Goal: Navigation & Orientation: Find specific page/section

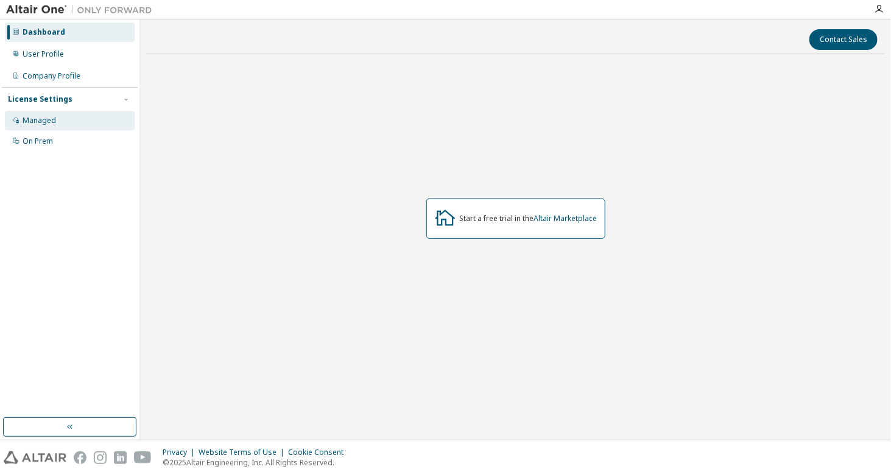
click at [44, 124] on div "Managed" at bounding box center [39, 121] width 33 height 10
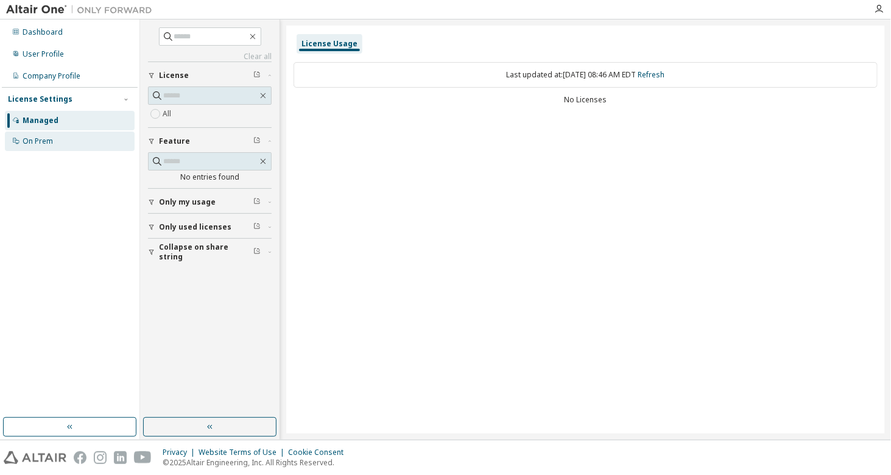
click at [47, 142] on div "On Prem" at bounding box center [38, 141] width 30 height 10
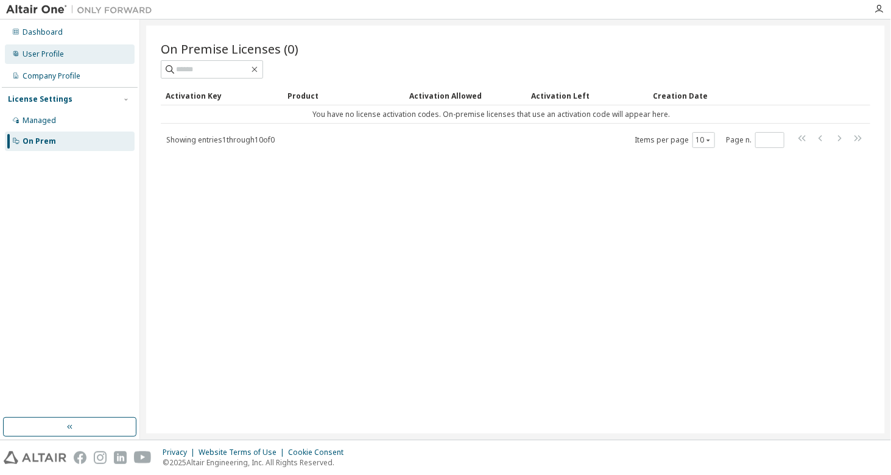
click at [54, 51] on div "User Profile" at bounding box center [43, 54] width 41 height 10
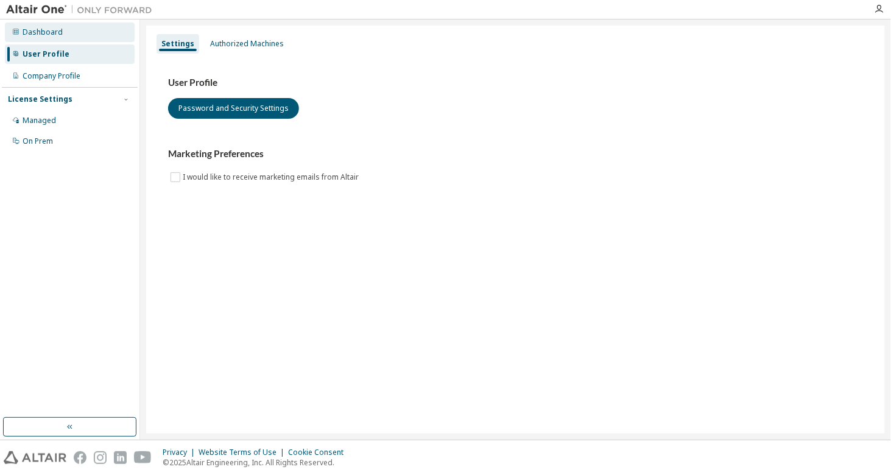
click at [49, 31] on div "Dashboard" at bounding box center [43, 32] width 40 height 10
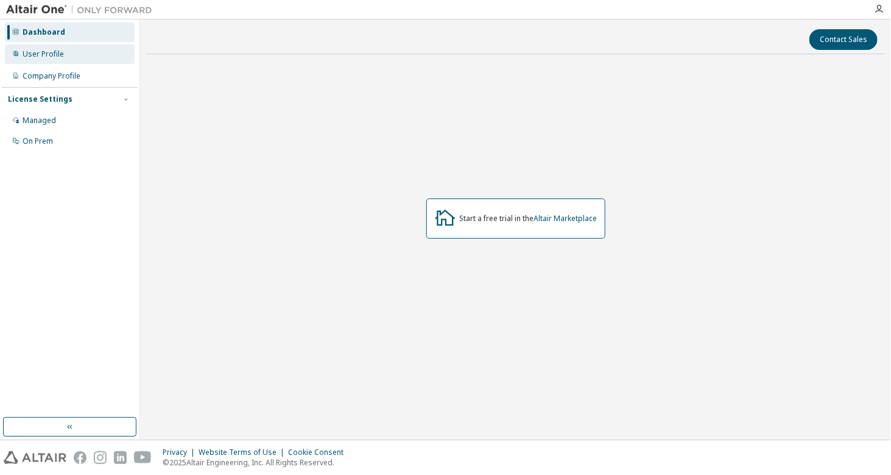
click at [51, 48] on div "User Profile" at bounding box center [70, 53] width 130 height 19
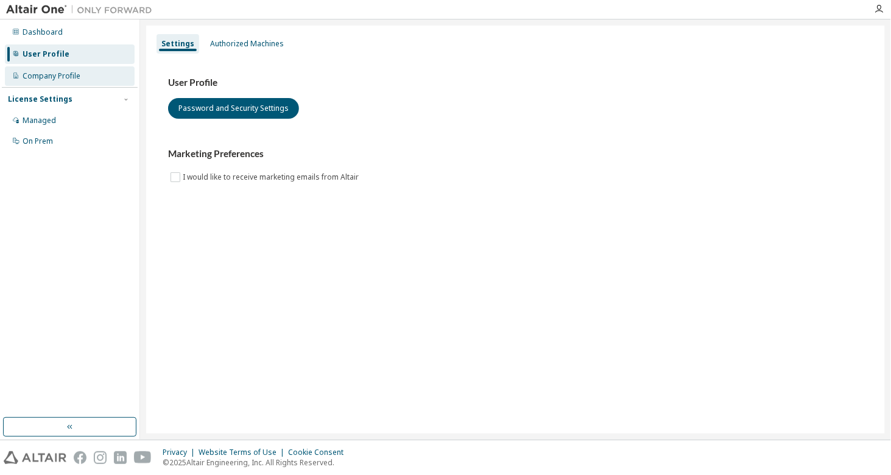
click at [53, 78] on div "Company Profile" at bounding box center [52, 76] width 58 height 10
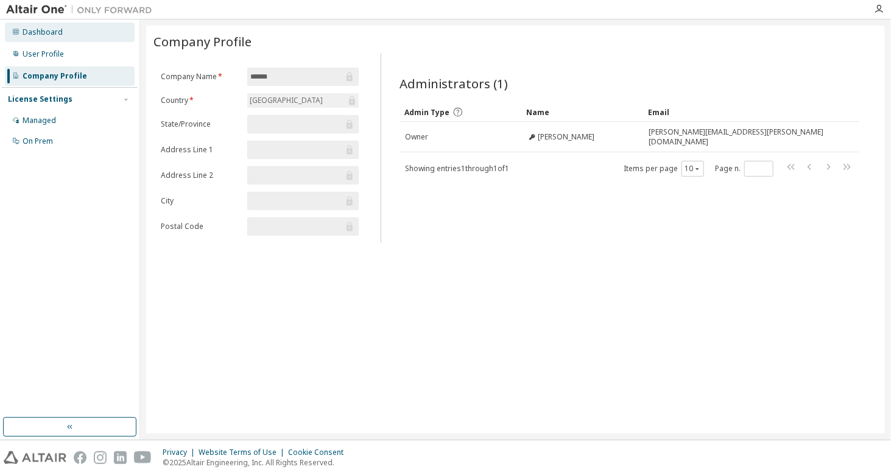
click at [31, 32] on div "Dashboard" at bounding box center [43, 32] width 40 height 10
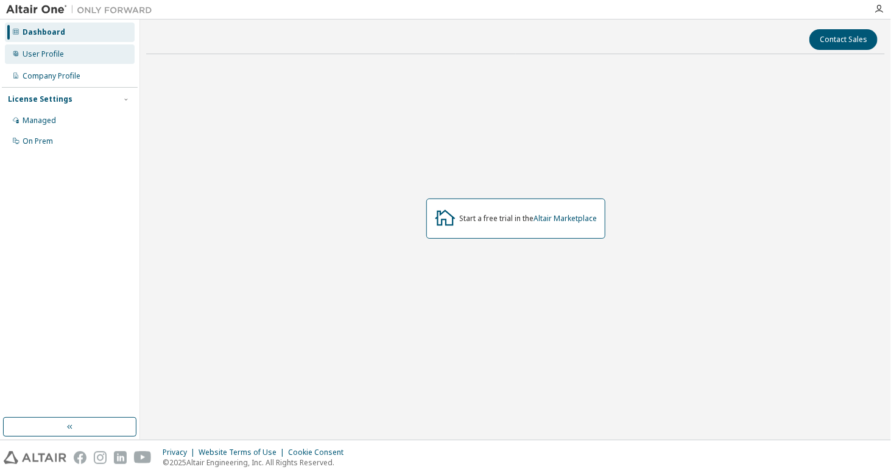
click at [42, 57] on div "User Profile" at bounding box center [43, 54] width 41 height 10
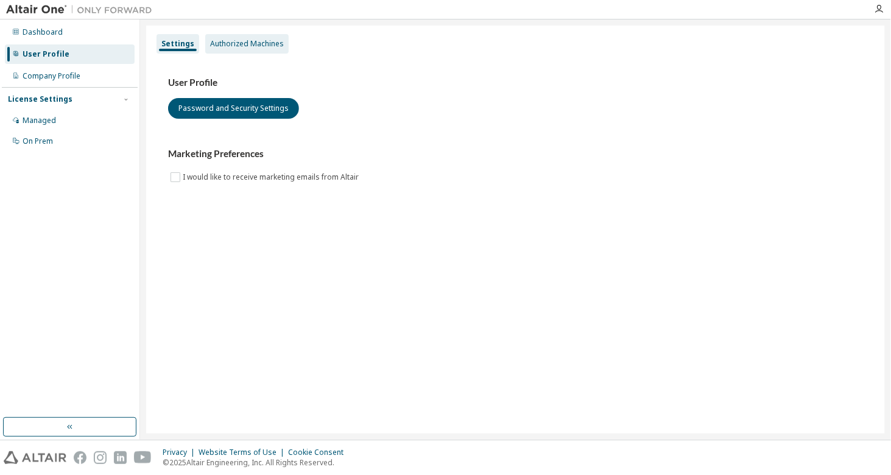
click at [238, 45] on div "Authorized Machines" at bounding box center [247, 44] width 74 height 10
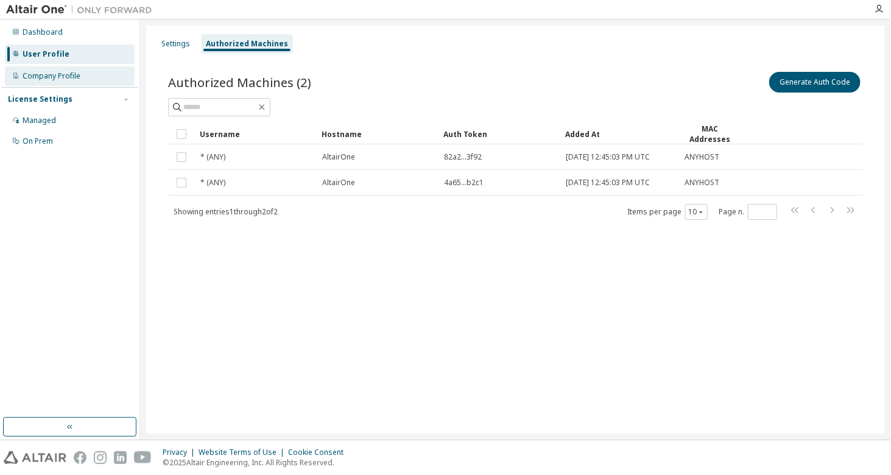
click at [54, 79] on div "Company Profile" at bounding box center [52, 76] width 58 height 10
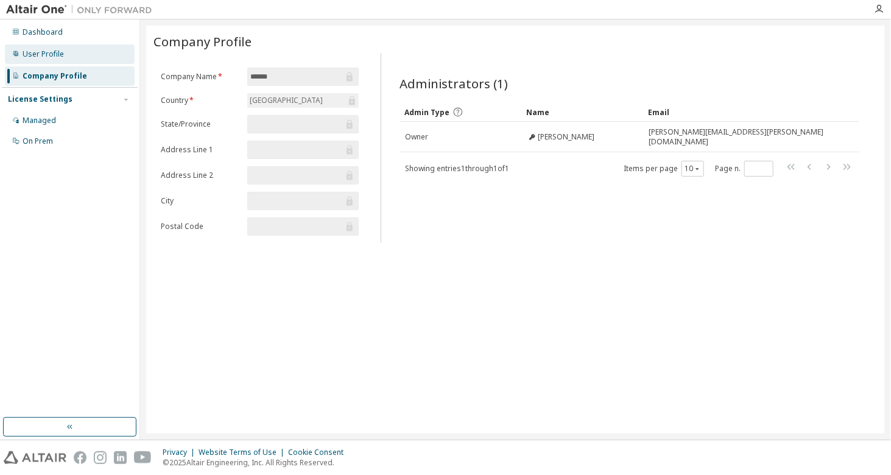
click at [42, 57] on div "User Profile" at bounding box center [43, 54] width 41 height 10
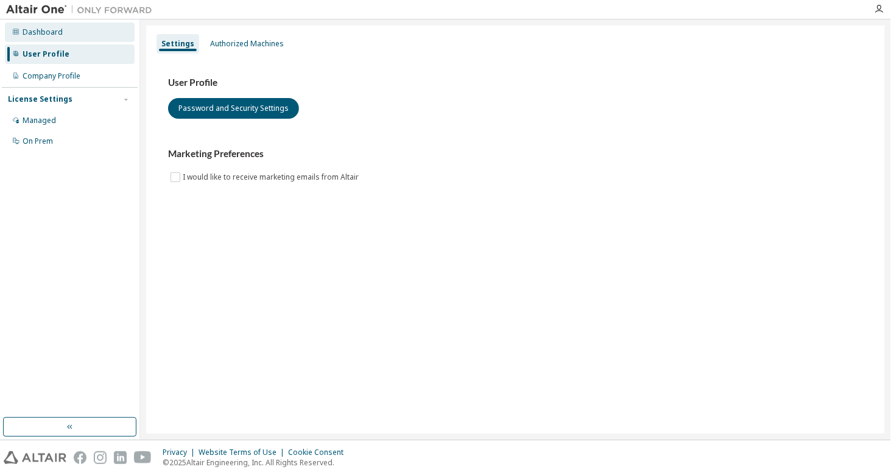
click at [41, 28] on div "Dashboard" at bounding box center [43, 32] width 40 height 10
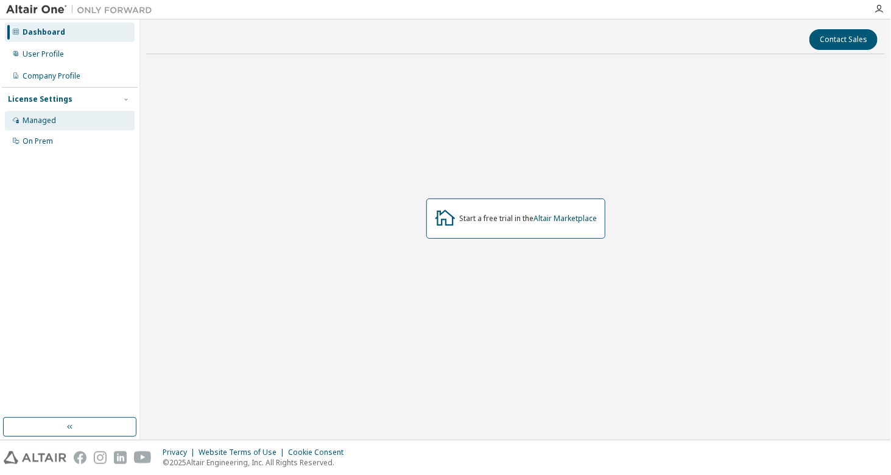
click at [42, 127] on div "Managed" at bounding box center [70, 120] width 130 height 19
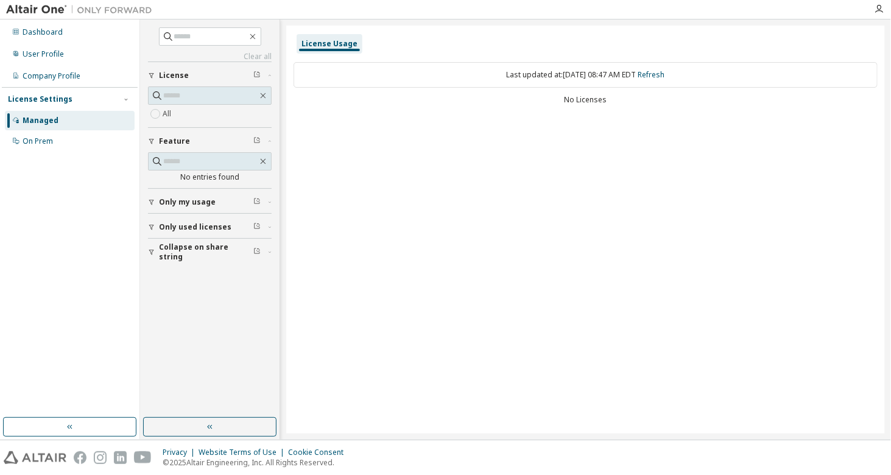
click at [151, 223] on icon "button" at bounding box center [151, 226] width 7 height 7
click at [203, 197] on span "Only my usage" at bounding box center [187, 202] width 57 height 10
click at [149, 198] on icon "button" at bounding box center [151, 201] width 7 height 7
click at [152, 224] on icon "button" at bounding box center [151, 226] width 7 height 7
click at [273, 202] on div "Clear all Collapse on share string Only used licenses Yes No Only my usage Feat…" at bounding box center [210, 218] width 136 height 394
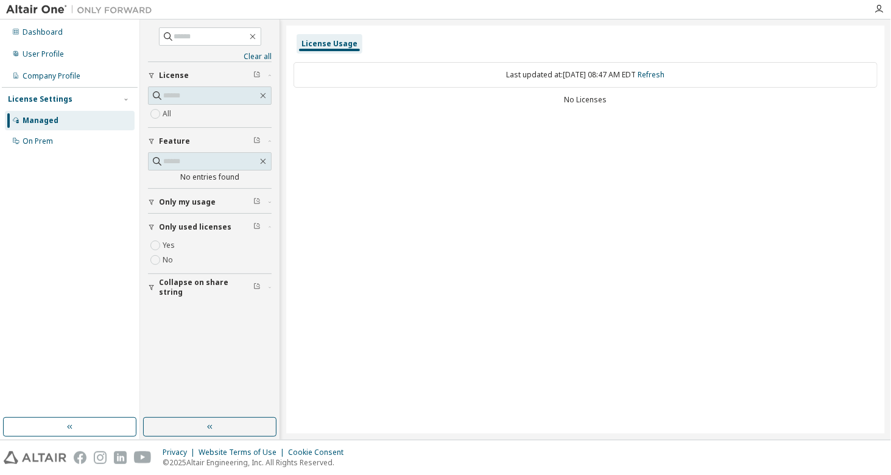
click at [266, 200] on icon "button" at bounding box center [269, 202] width 7 height 4
click at [268, 259] on span "button" at bounding box center [270, 262] width 4 height 7
click at [271, 264] on button "Only used licenses" at bounding box center [210, 262] width 124 height 27
click at [152, 259] on icon "button" at bounding box center [151, 262] width 7 height 7
click at [32, 53] on div "User Profile" at bounding box center [43, 54] width 41 height 10
